Goal: Browse casually

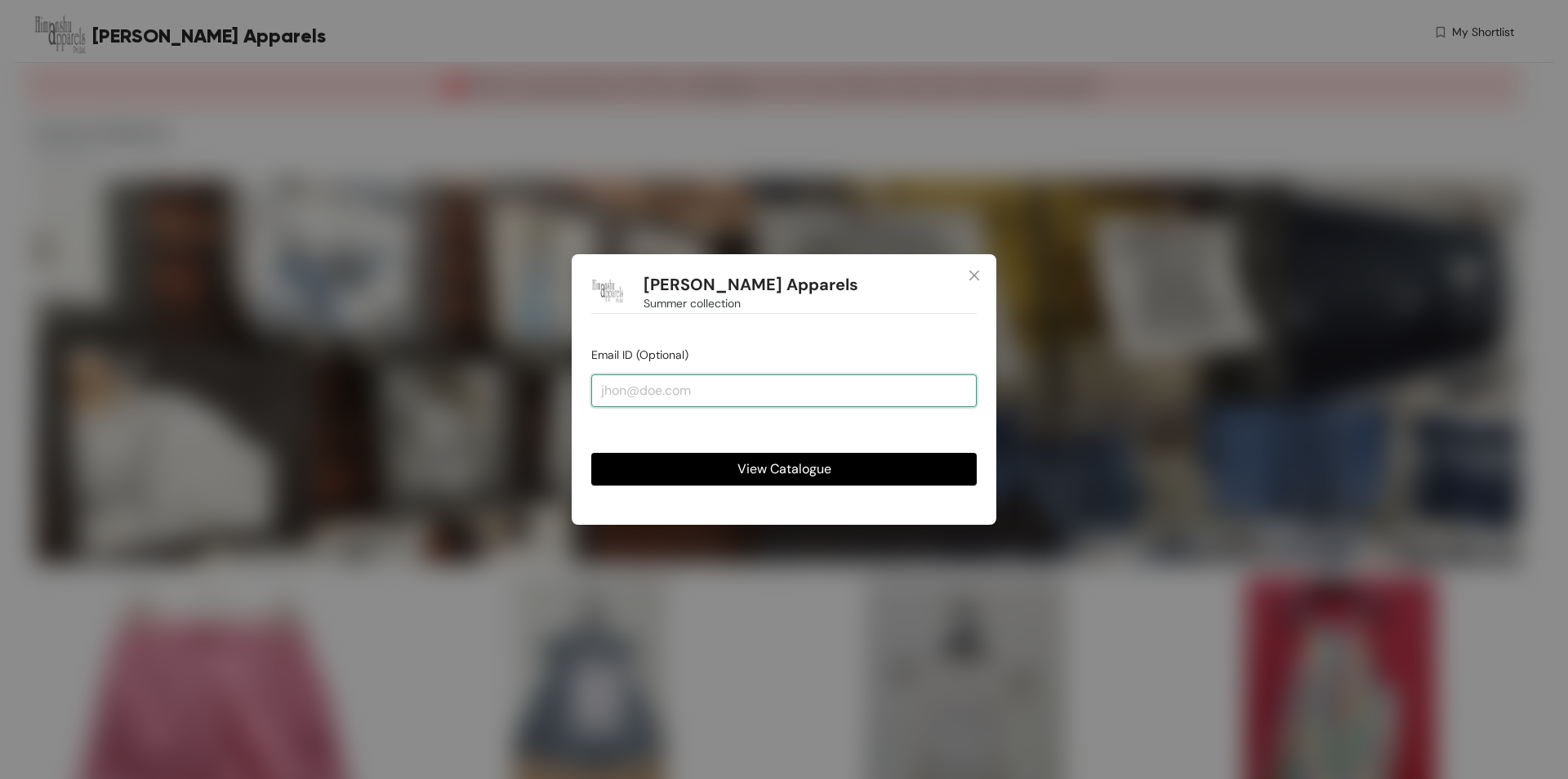
click at [834, 397] on input "email" at bounding box center [784, 390] width 386 height 32
click at [851, 475] on button "View Catalogue" at bounding box center [784, 469] width 386 height 32
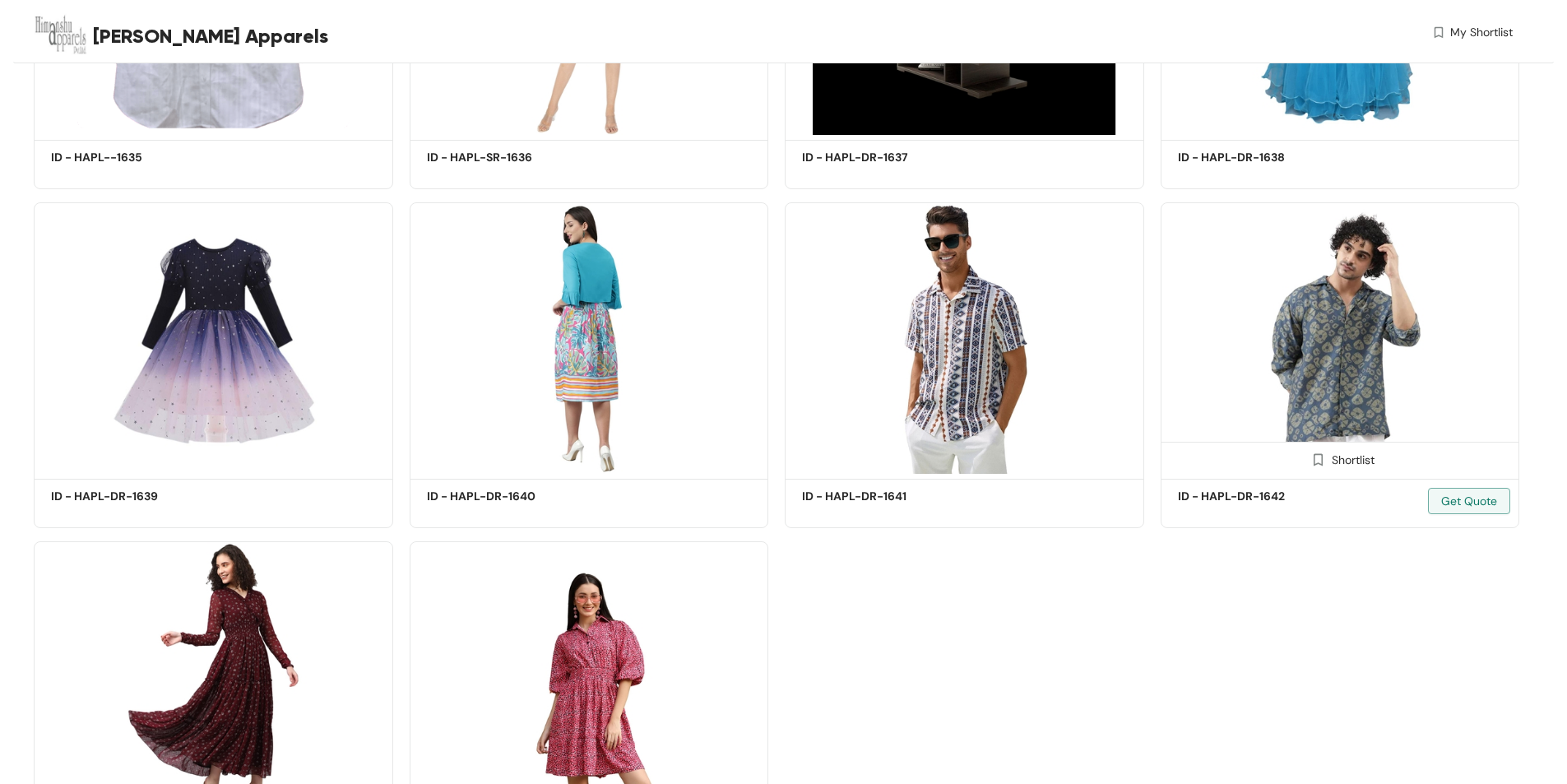
scroll to position [1022, 0]
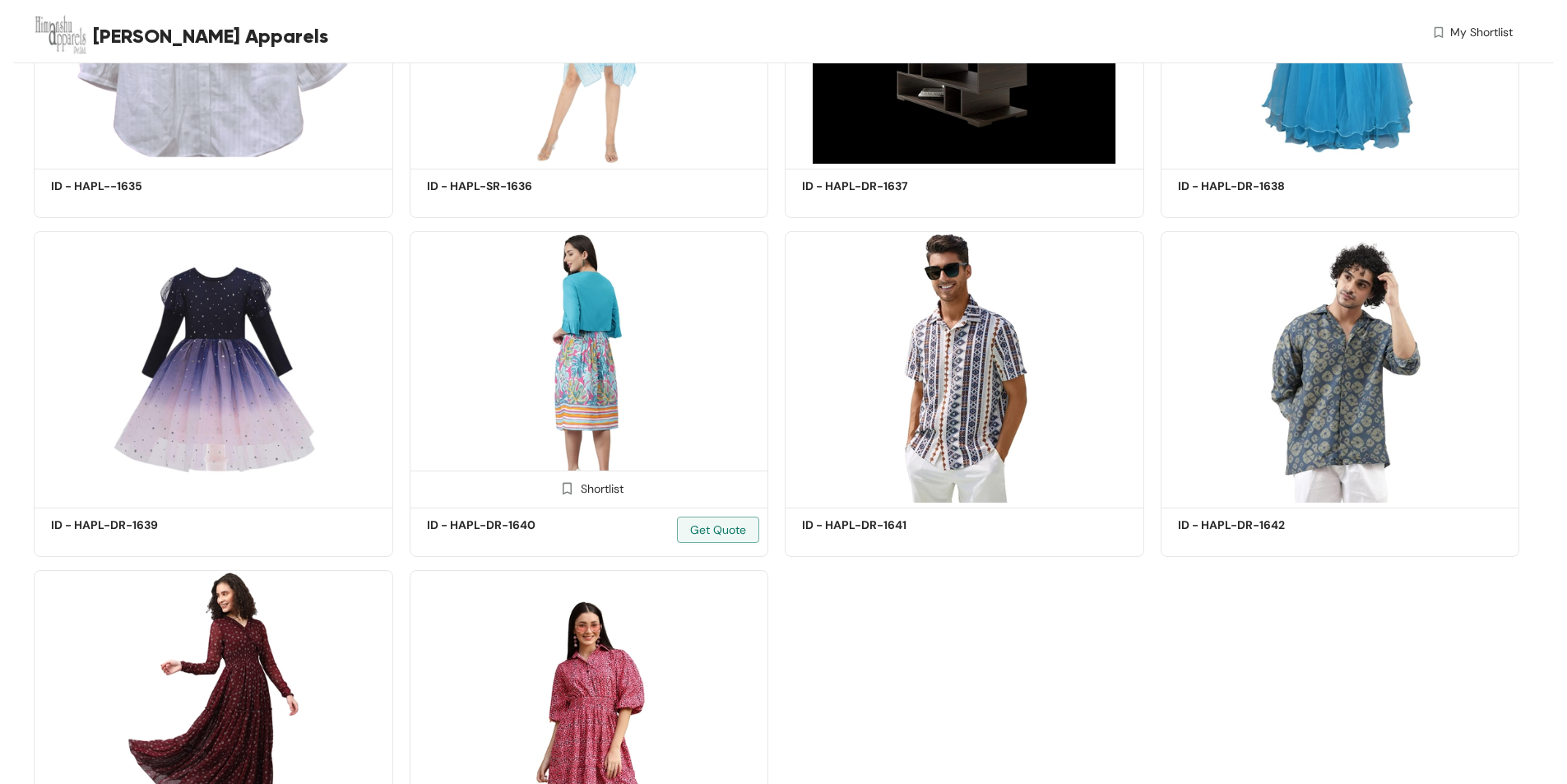
click at [612, 287] on img at bounding box center [590, 367] width 359 height 271
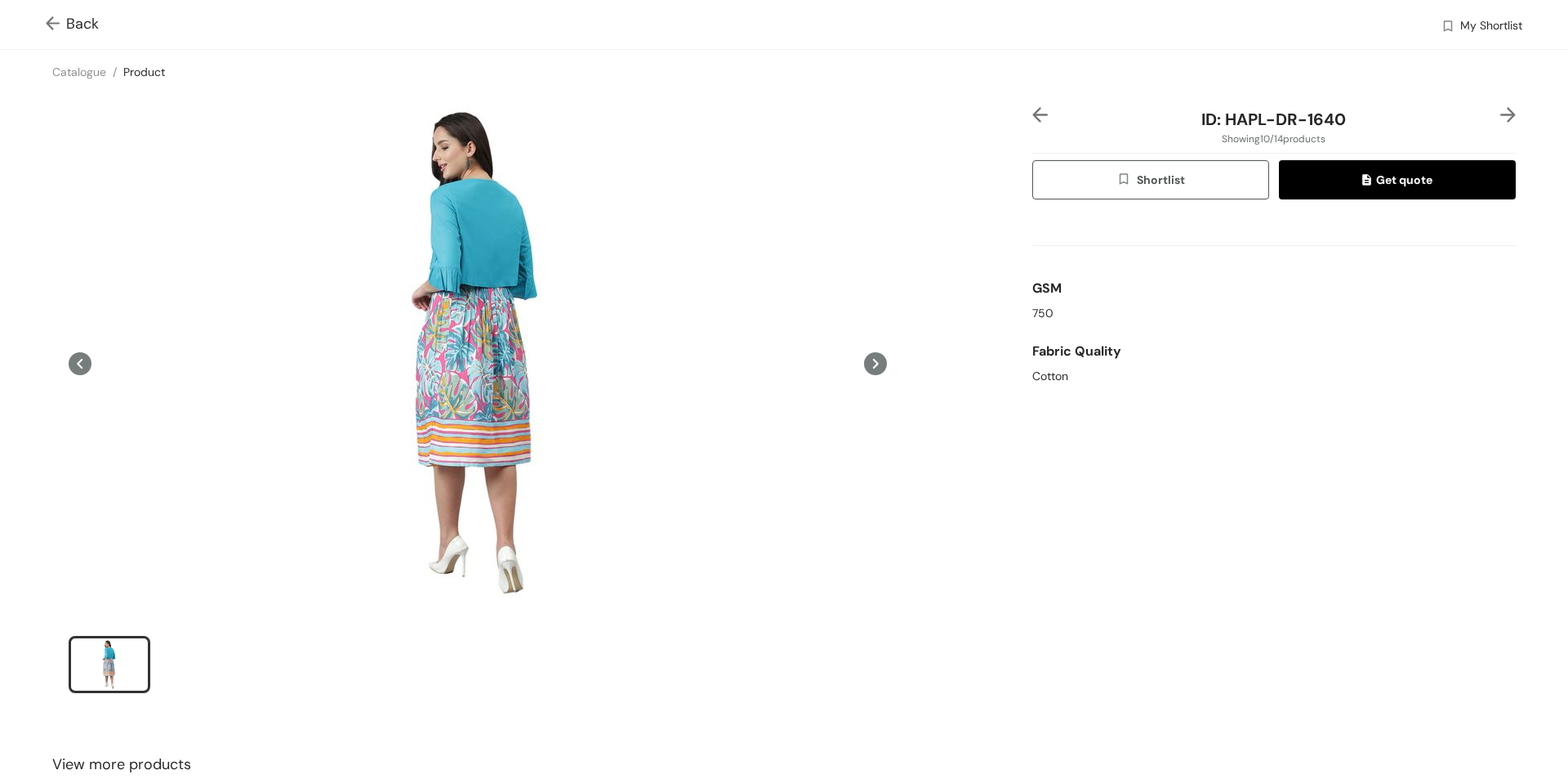
click at [1032, 116] on img at bounding box center [1040, 114] width 16 height 16
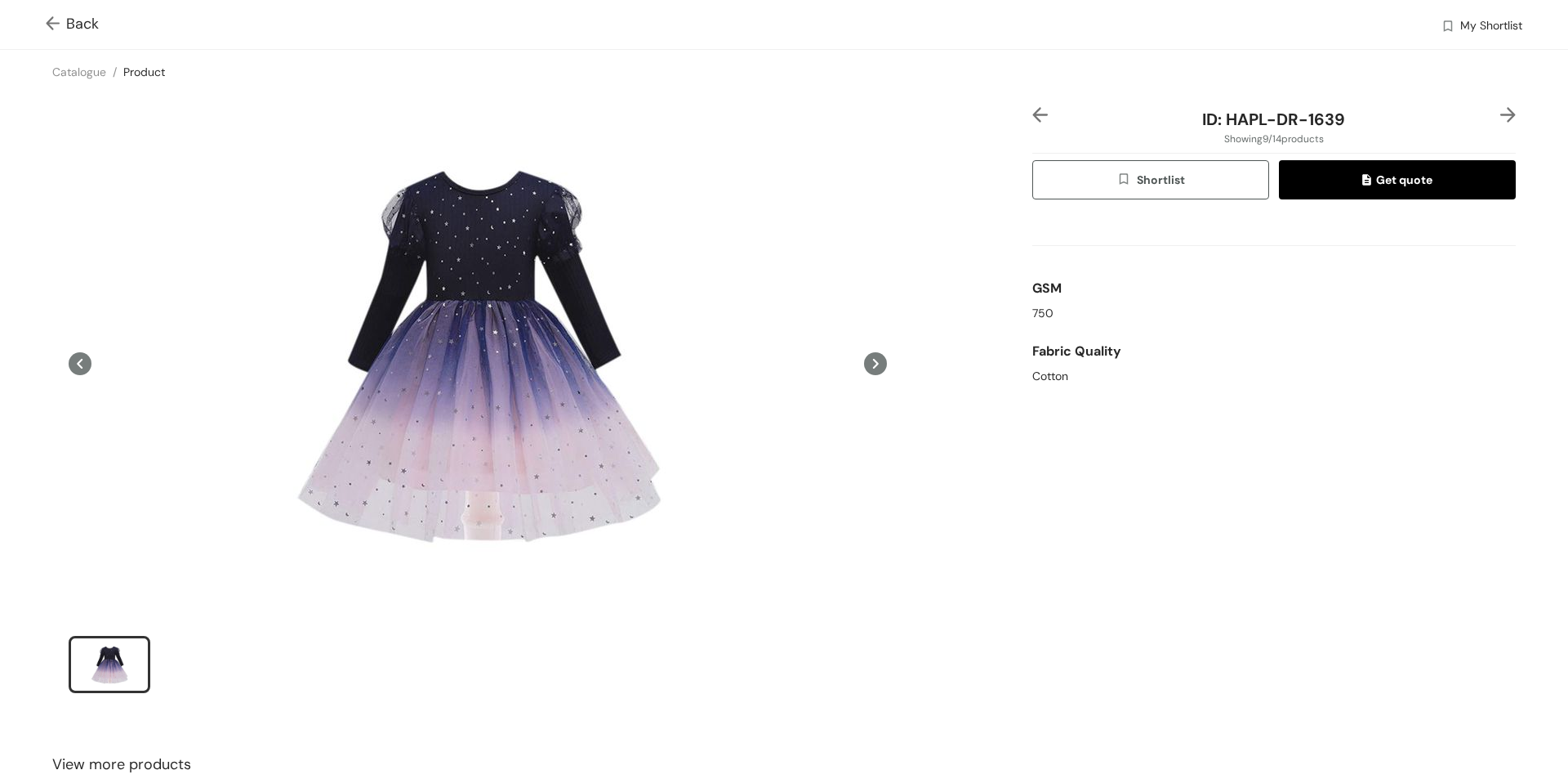
click at [37, 14] on div "Back My Shortlist" at bounding box center [784, 24] width 1568 height 49
click at [48, 17] on img at bounding box center [56, 25] width 21 height 17
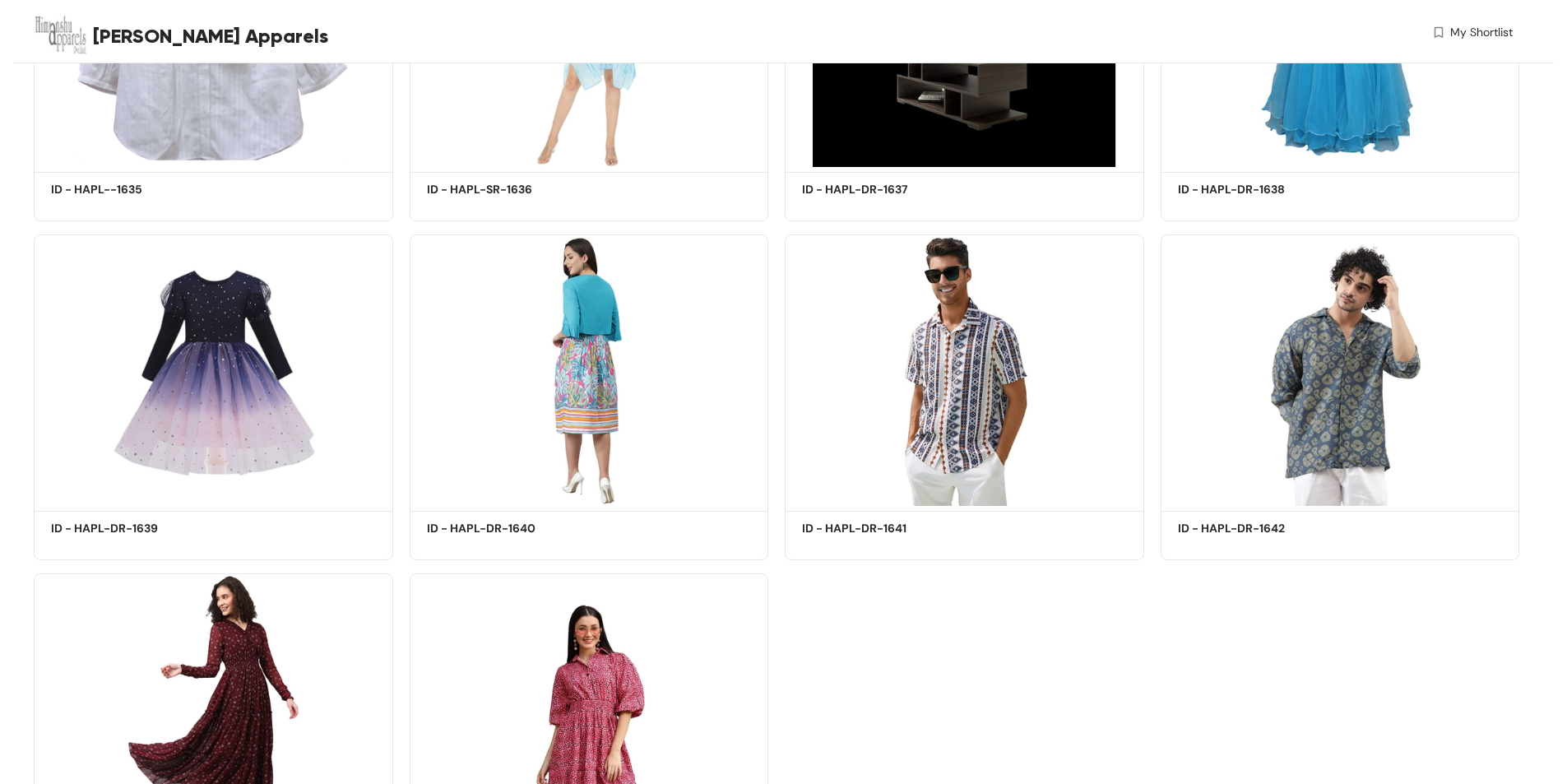
scroll to position [1022, 0]
